Goal: Find specific page/section: Find specific page/section

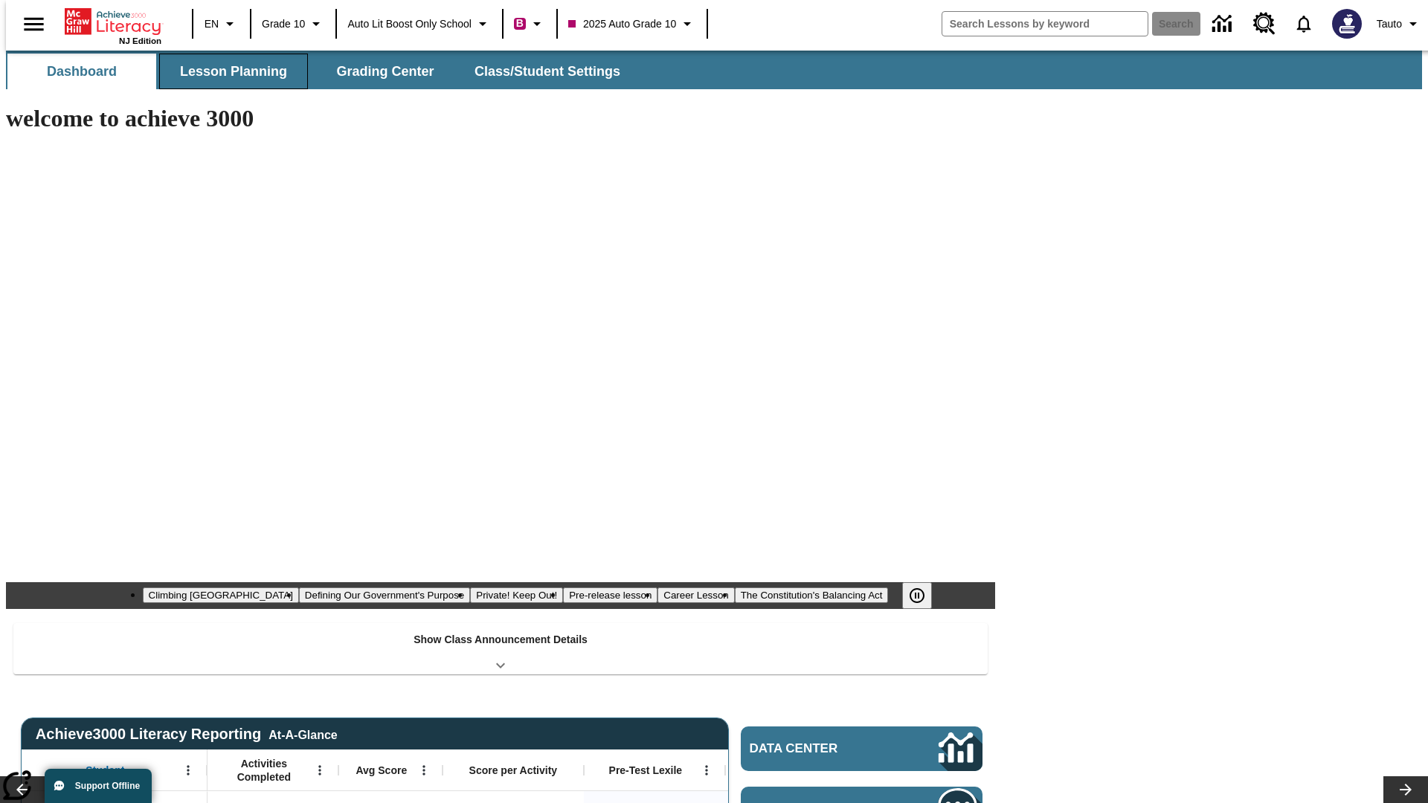
click at [228, 71] on span "Lesson Planning" at bounding box center [233, 71] width 107 height 17
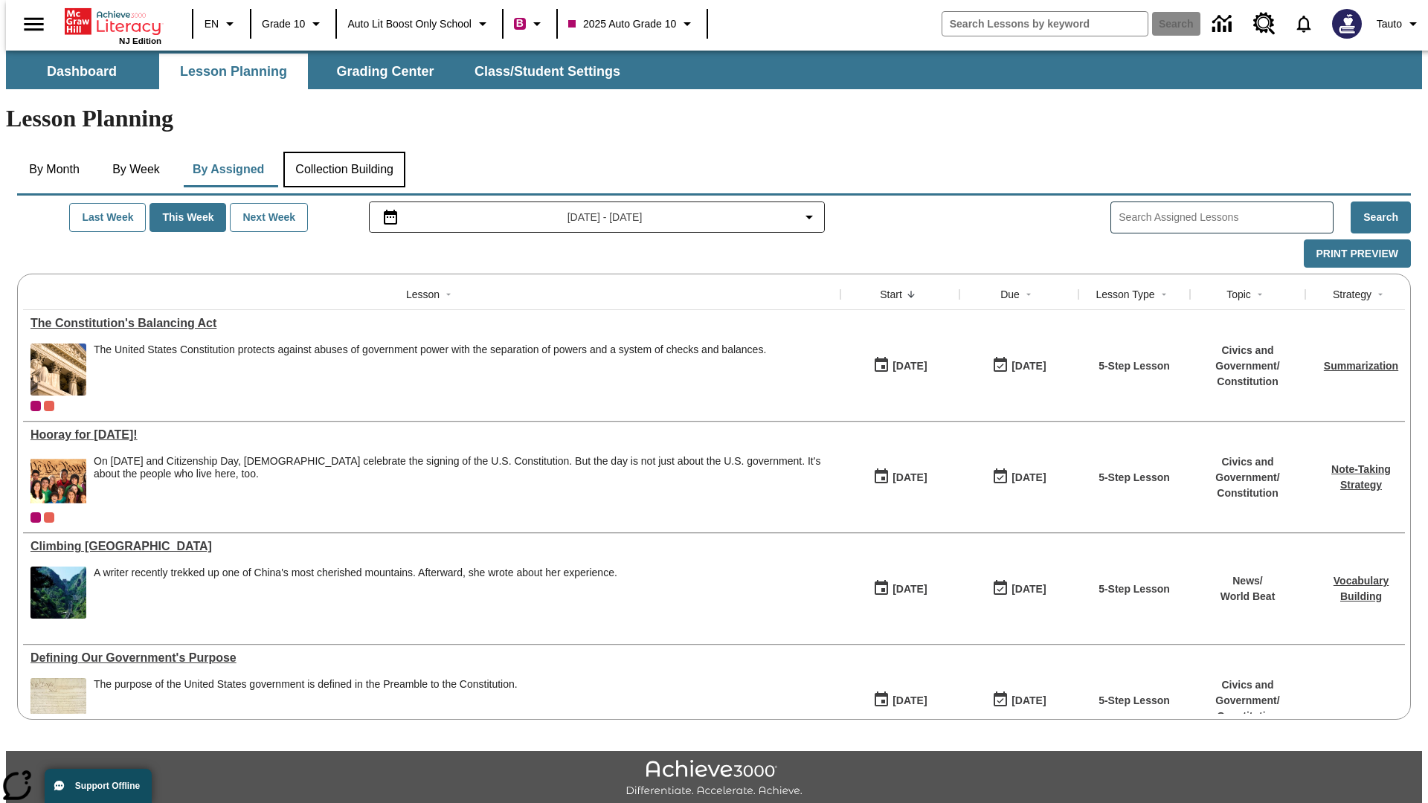
click at [344, 152] on button "Collection Building" at bounding box center [344, 170] width 122 height 36
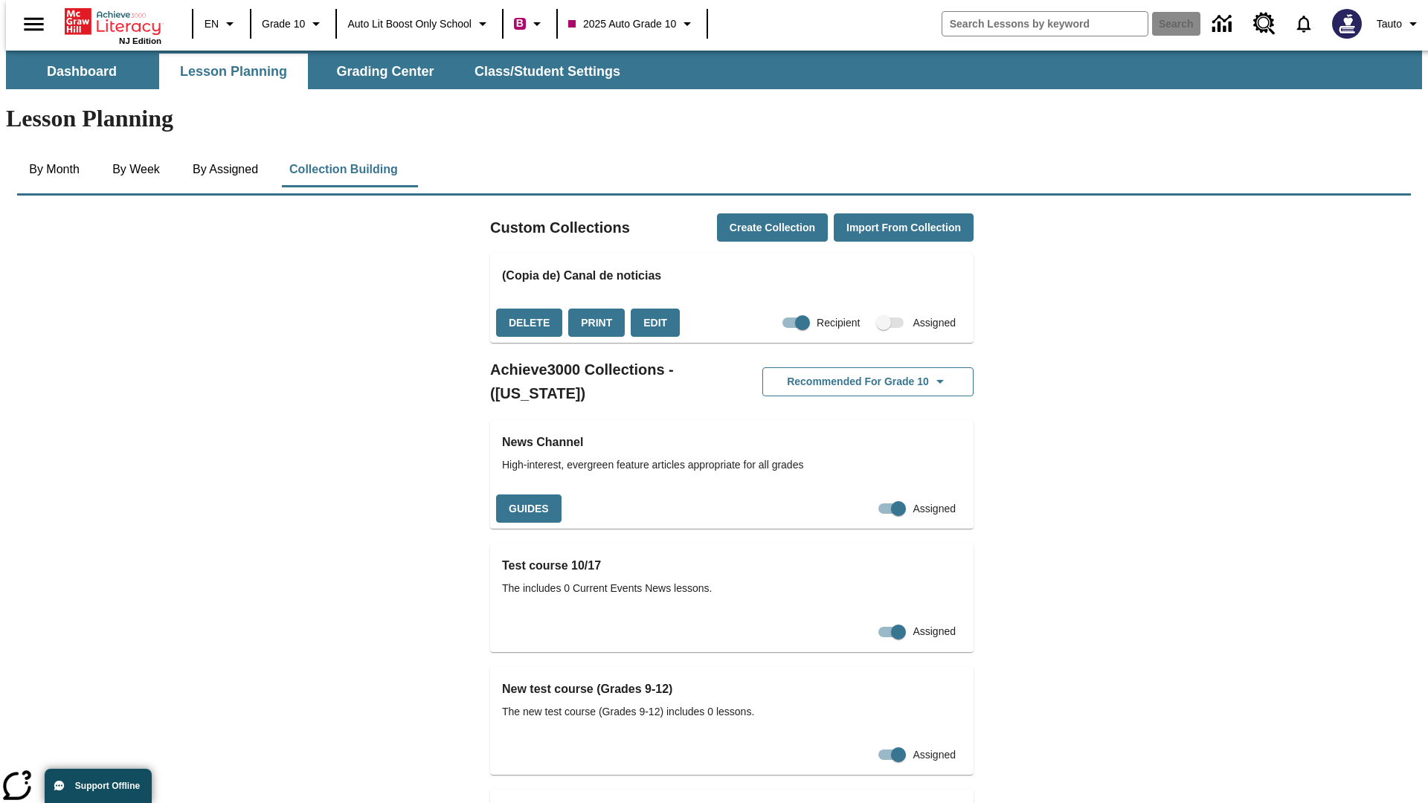
checkbox input "true"
